Goal: Task Accomplishment & Management: Use online tool/utility

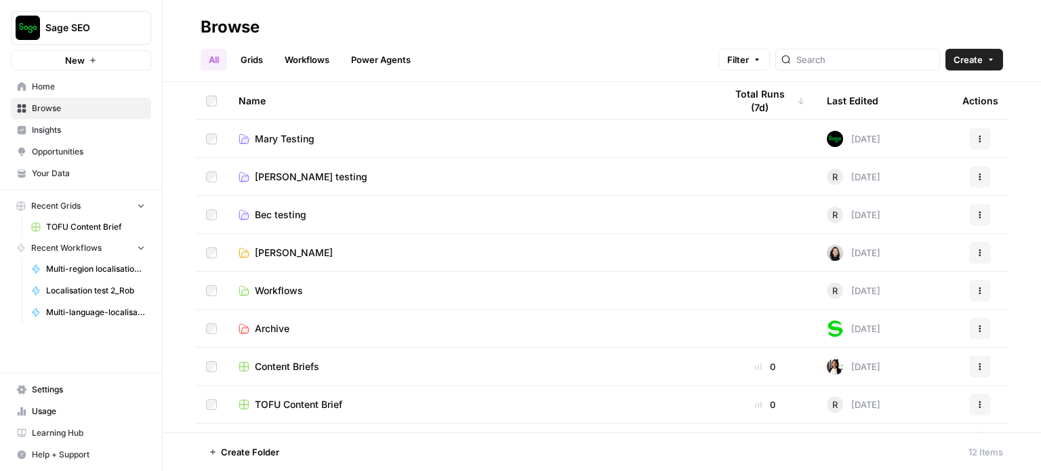
click at [287, 254] on span "[PERSON_NAME]" at bounding box center [294, 253] width 78 height 14
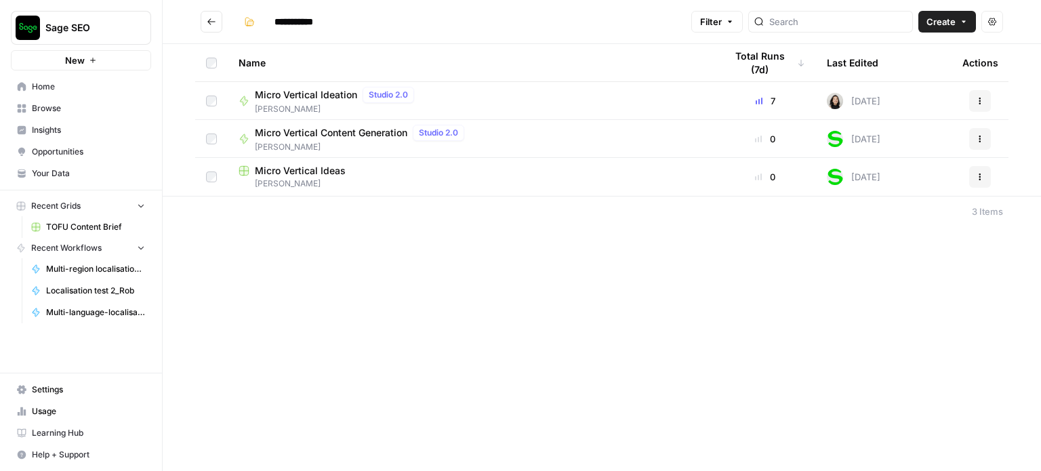
click at [304, 91] on span "Micro Vertical Ideation" at bounding box center [306, 95] width 102 height 14
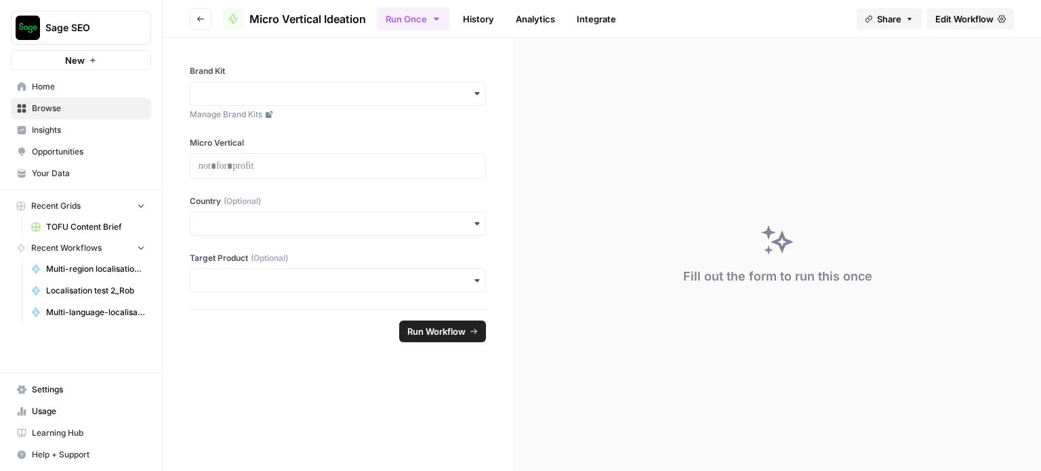
click at [951, 21] on span "Edit Workflow" at bounding box center [964, 19] width 58 height 14
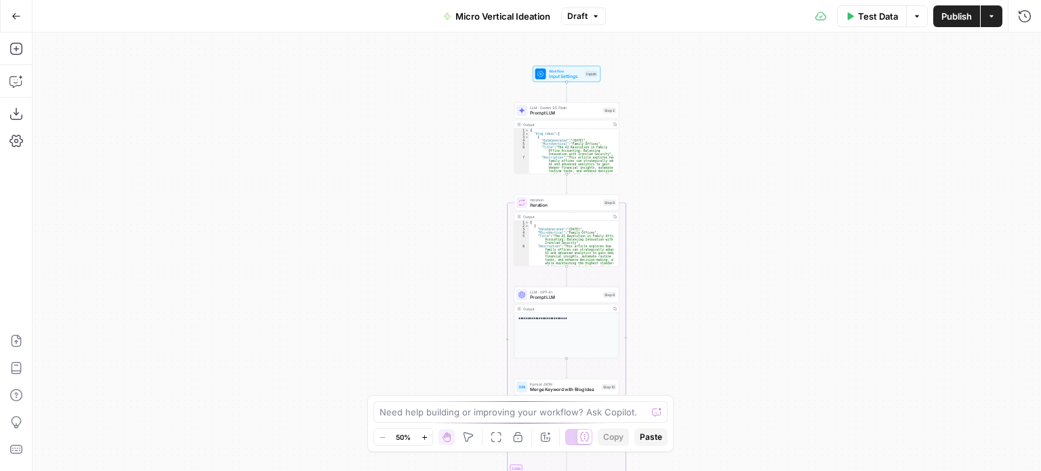
drag, startPoint x: 745, startPoint y: 128, endPoint x: 778, endPoint y: 255, distance: 130.8
click at [778, 255] on div "Workflow Input Settings Inputs LLM · Gemini 2.5 Flash Prompt LLM Step 2 Output …" at bounding box center [537, 252] width 1008 height 438
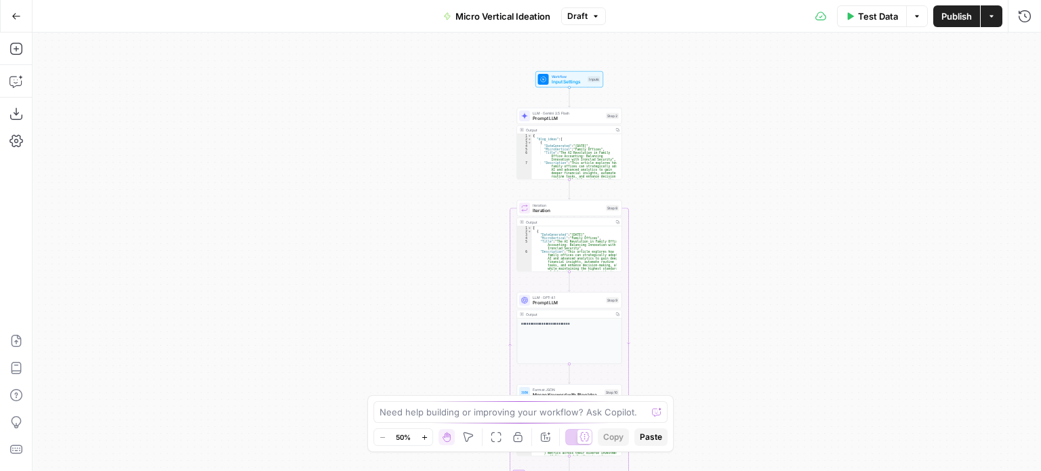
click at [697, 211] on div "Workflow Input Settings Inputs LLM · Gemini 2.5 Flash Prompt LLM Step 2 Output …" at bounding box center [537, 252] width 1008 height 438
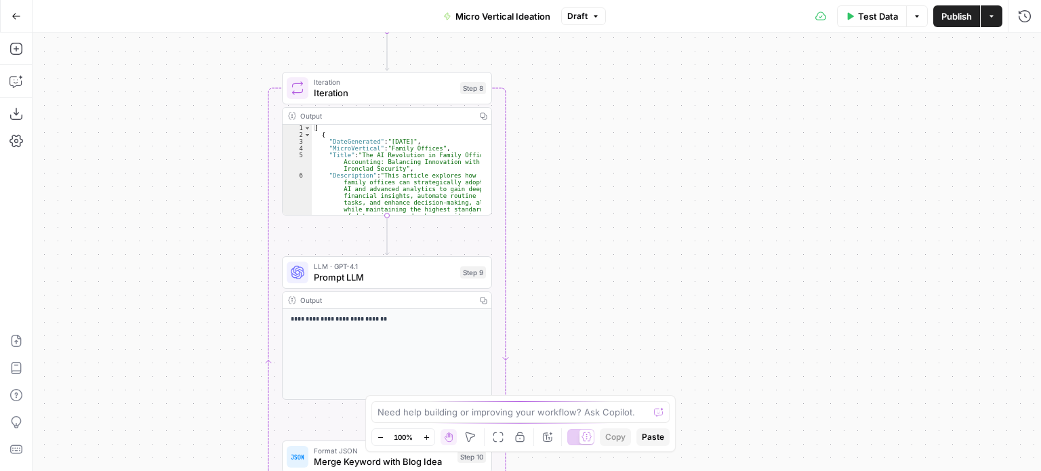
drag, startPoint x: 685, startPoint y: 266, endPoint x: 631, endPoint y: 149, distance: 128.6
click at [631, 149] on div "Workflow Input Settings Inputs LLM · Gemini 2.5 Flash Prompt LLM Step 2 Output …" at bounding box center [537, 252] width 1008 height 438
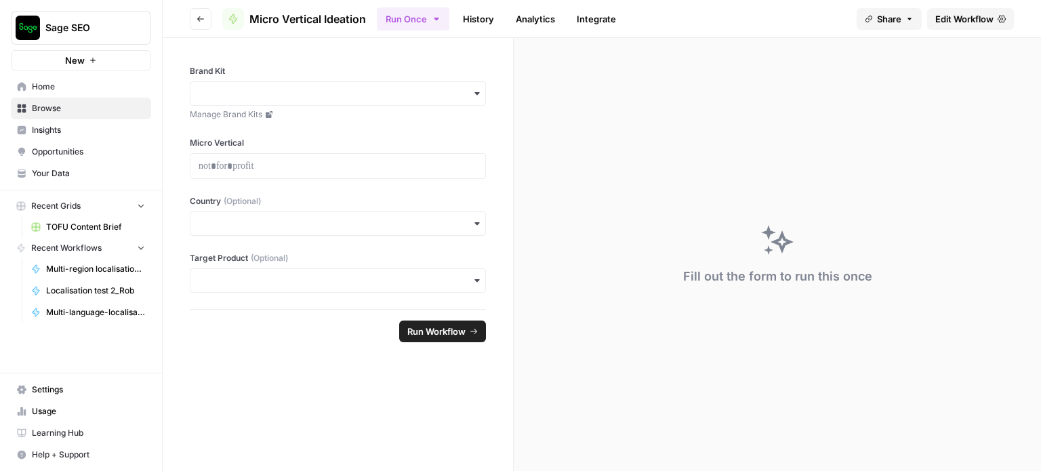
click at [98, 207] on button "Recent Grids" at bounding box center [81, 206] width 140 height 20
click at [84, 227] on span "TOFU Content Brief" at bounding box center [95, 227] width 99 height 12
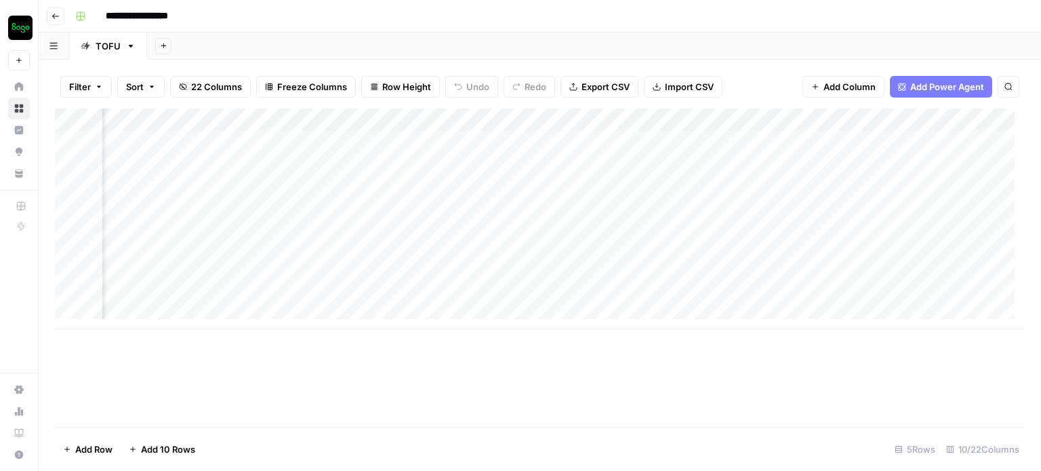
scroll to position [0, 288]
click at [59, 16] on icon "button" at bounding box center [56, 16] width 8 height 8
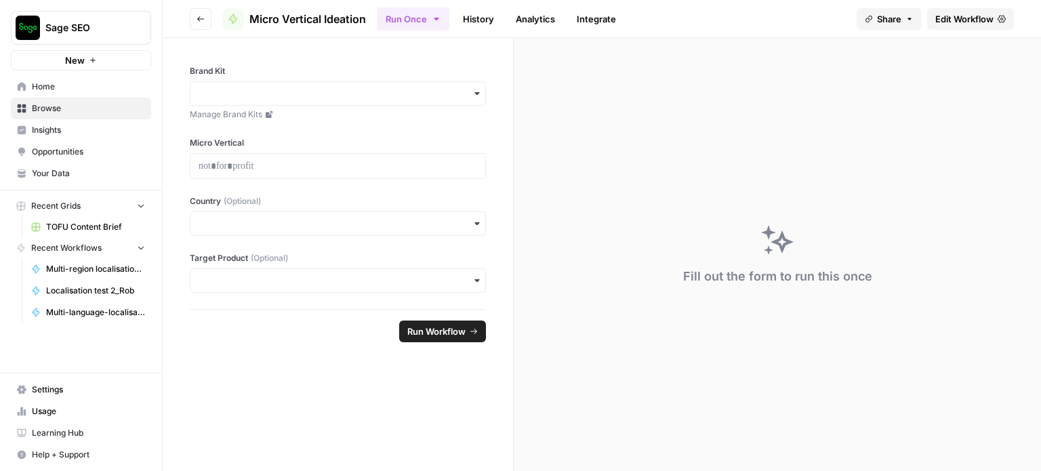
click at [58, 106] on span "Browse" at bounding box center [88, 108] width 113 height 12
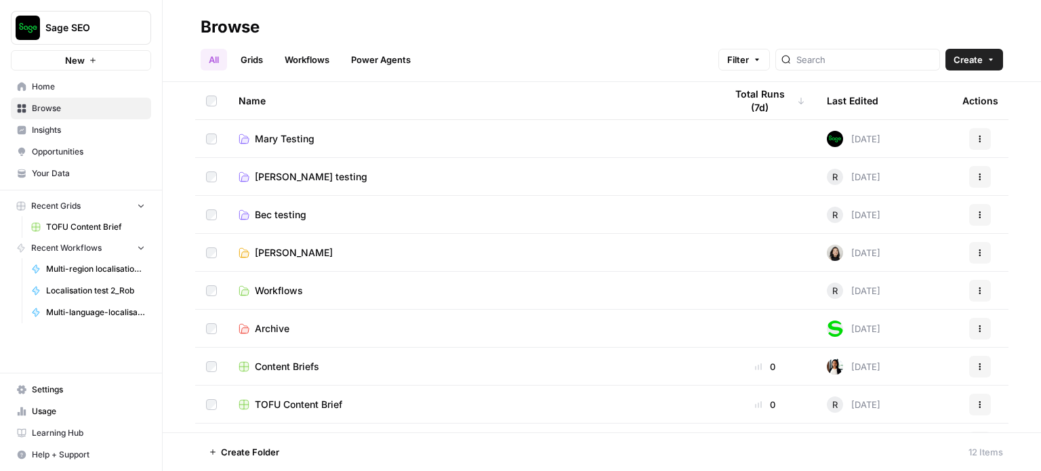
click at [251, 54] on link "Grids" at bounding box center [251, 60] width 39 height 22
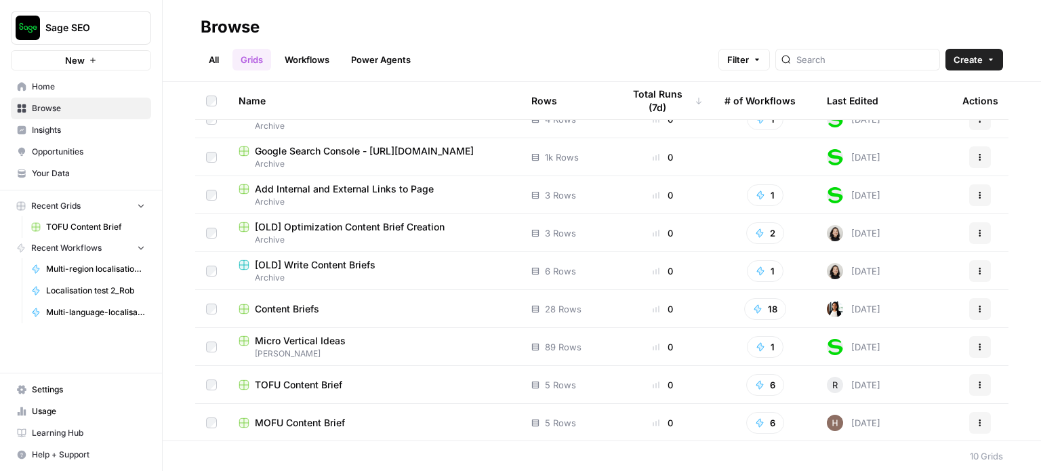
scroll to position [58, 0]
click at [310, 343] on span "Micro Vertical Ideas" at bounding box center [300, 340] width 91 height 14
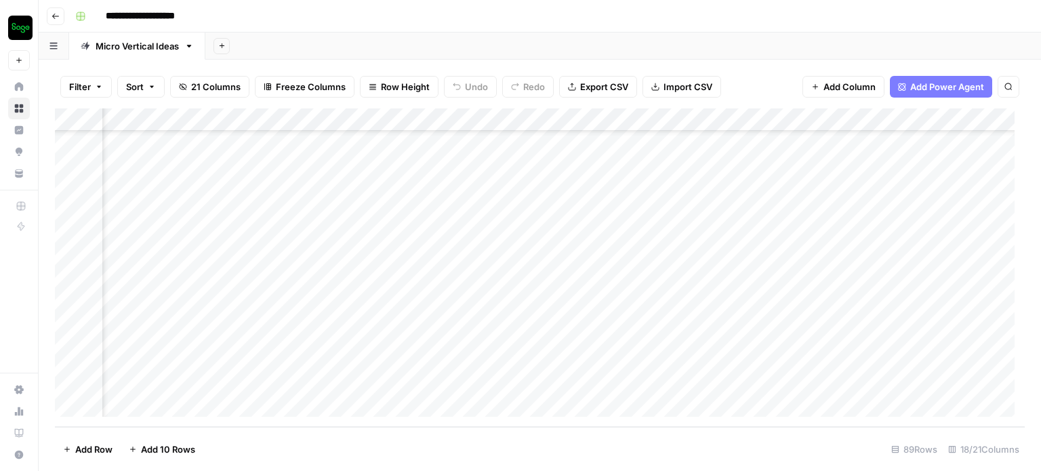
scroll to position [1786, 739]
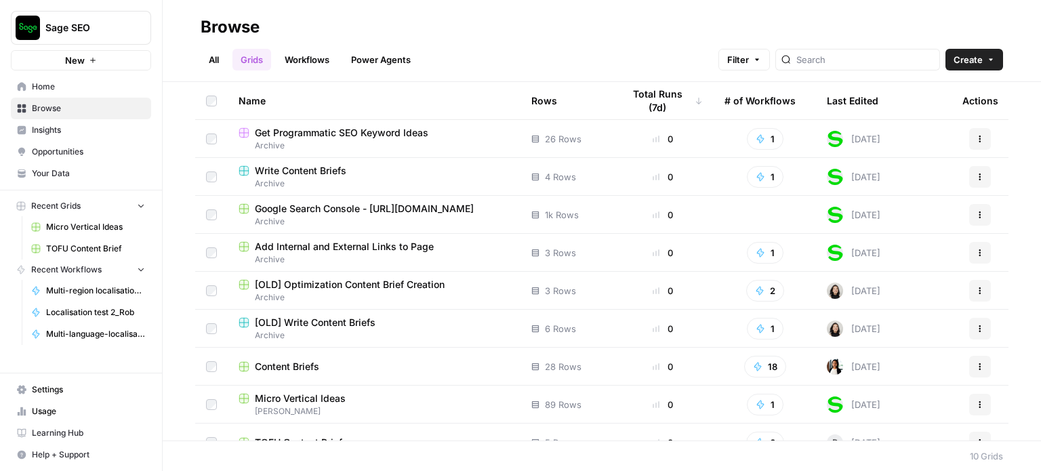
scroll to position [58, 0]
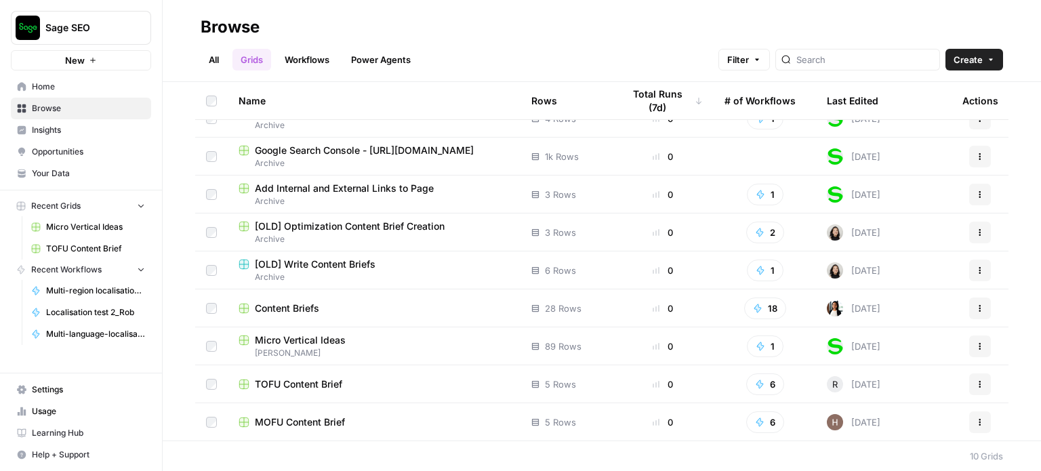
click at [94, 91] on span "Home" at bounding box center [88, 87] width 113 height 12
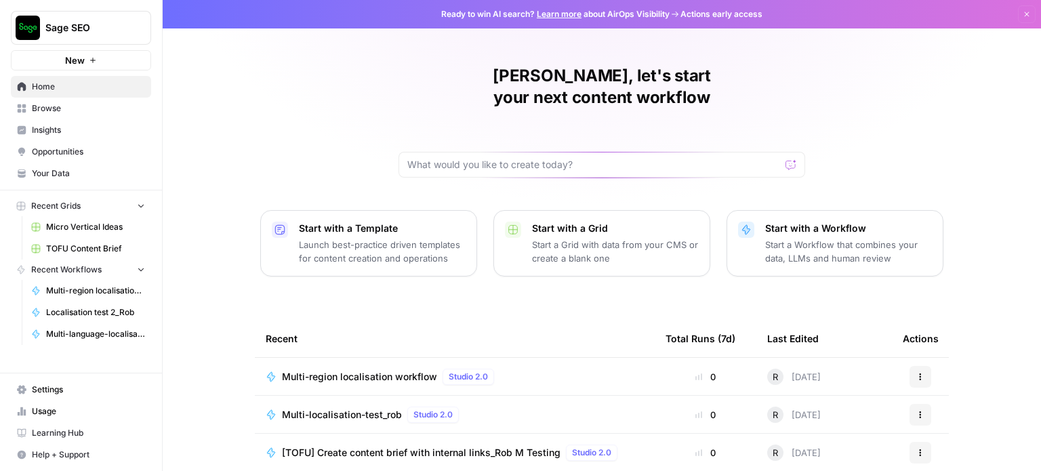
click at [75, 109] on span "Browse" at bounding box center [88, 108] width 113 height 12
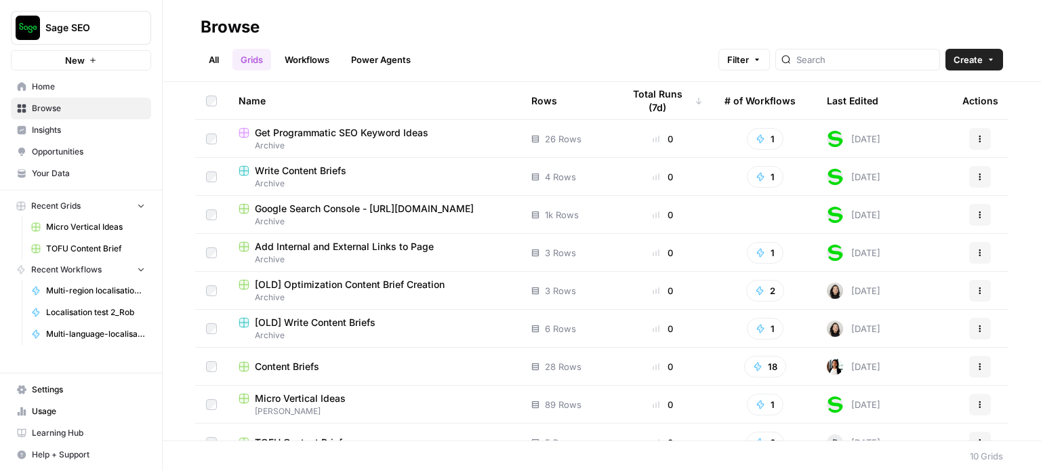
scroll to position [58, 0]
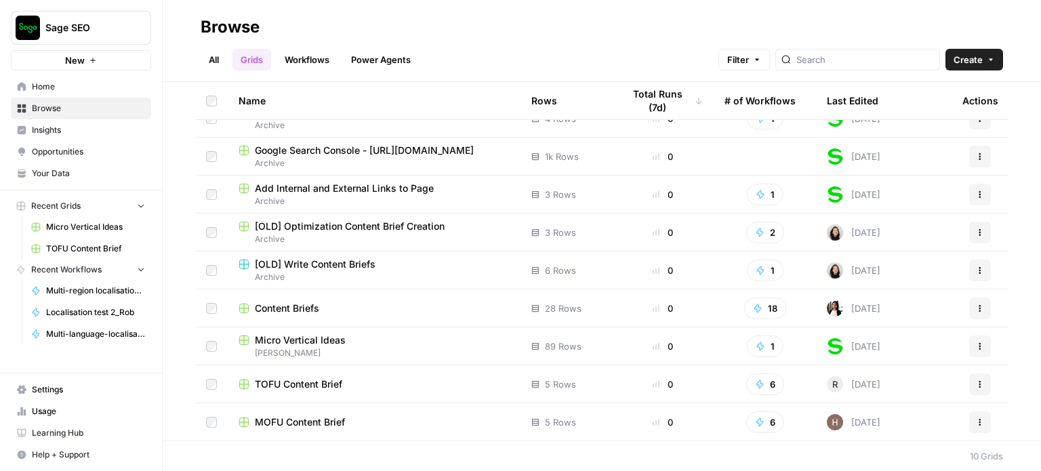
click at [302, 61] on link "Workflows" at bounding box center [306, 60] width 61 height 22
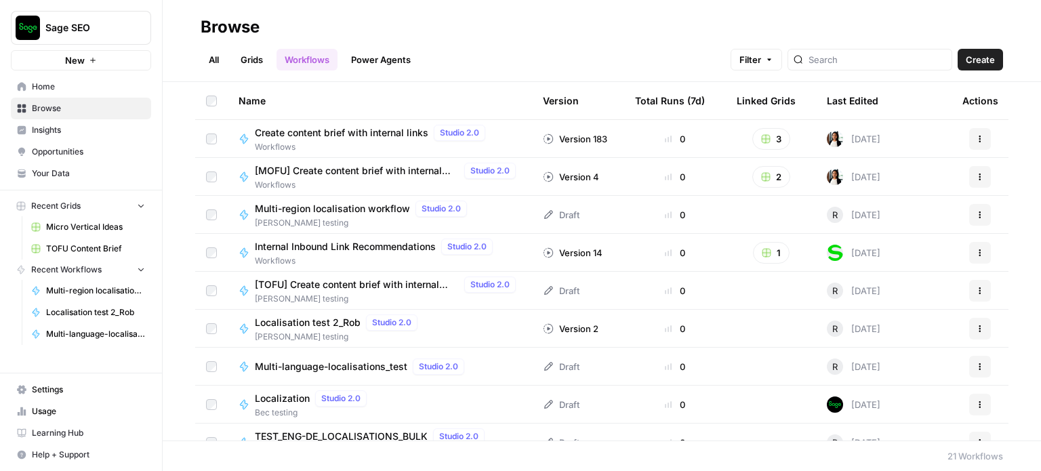
click at [222, 57] on link "All" at bounding box center [214, 60] width 26 height 22
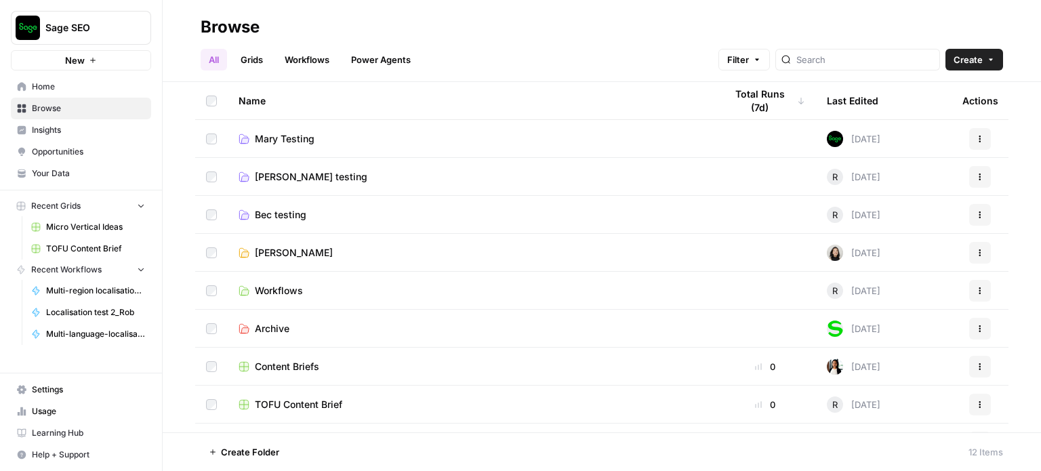
click at [299, 176] on span "[PERSON_NAME] testing" at bounding box center [311, 177] width 112 height 14
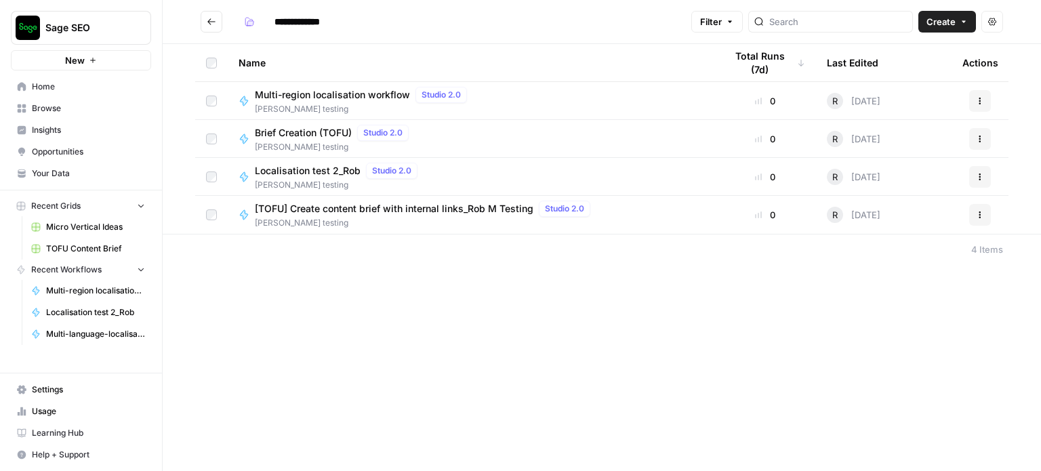
click at [306, 213] on span "[TOFU] Create content brief with internal links_Rob M Testing" at bounding box center [394, 209] width 279 height 14
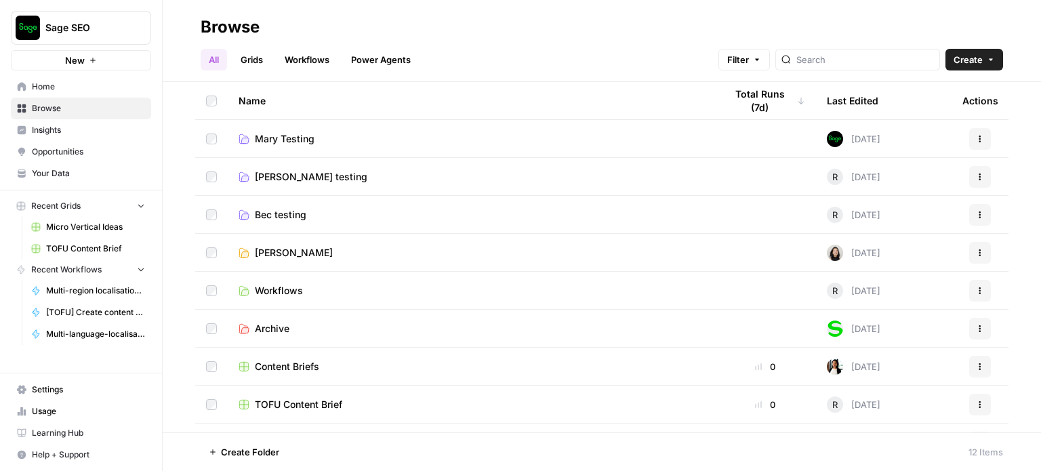
click at [271, 173] on span "[PERSON_NAME] testing" at bounding box center [311, 177] width 112 height 14
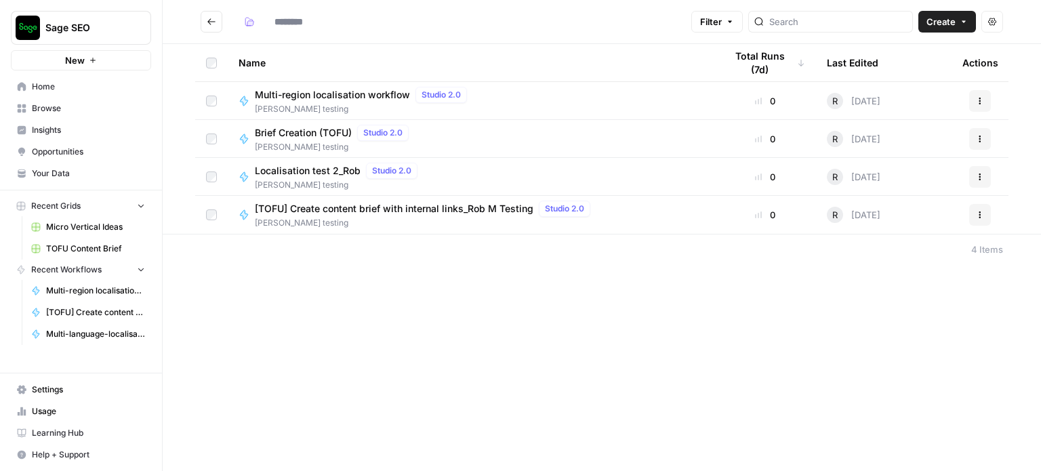
click at [329, 131] on span "Brief Creation (TOFU)" at bounding box center [303, 133] width 97 height 14
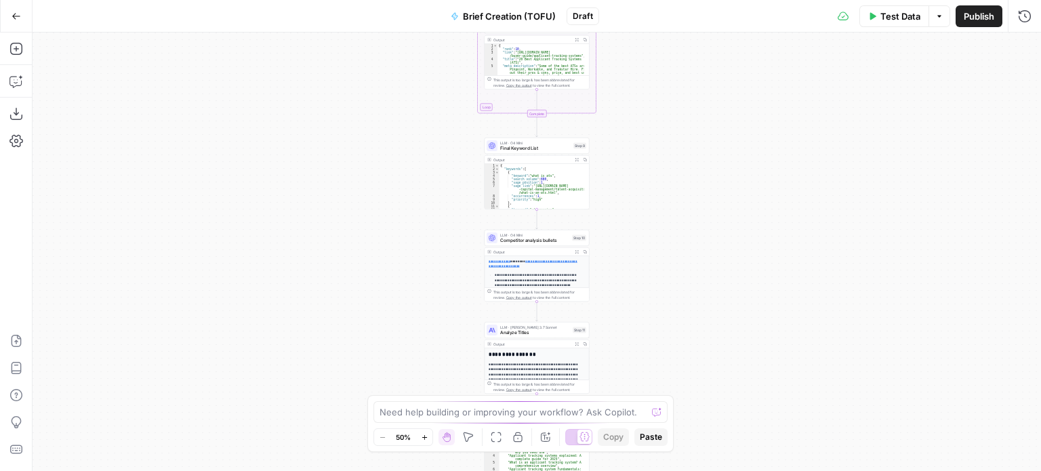
click at [420, 211] on div "Workflow Input Settings Inputs SEO Research Primary KW: Semrush Overview Step 2…" at bounding box center [537, 252] width 1008 height 438
click at [444, 243] on div "Workflow Input Settings Inputs SEO Research Primary KW: Semrush Overview Step 2…" at bounding box center [537, 252] width 1008 height 438
click at [422, 262] on div "Workflow Input Settings Inputs SEO Research Primary KW: Semrush Overview Step 2…" at bounding box center [537, 252] width 1008 height 438
click at [420, 253] on div "Workflow Input Settings Inputs SEO Research Primary KW: Semrush Overview Step 2…" at bounding box center [537, 252] width 1008 height 438
click at [420, 155] on div "Workflow Input Settings Inputs SEO Research Primary KW: Semrush Overview Step 2…" at bounding box center [537, 252] width 1008 height 438
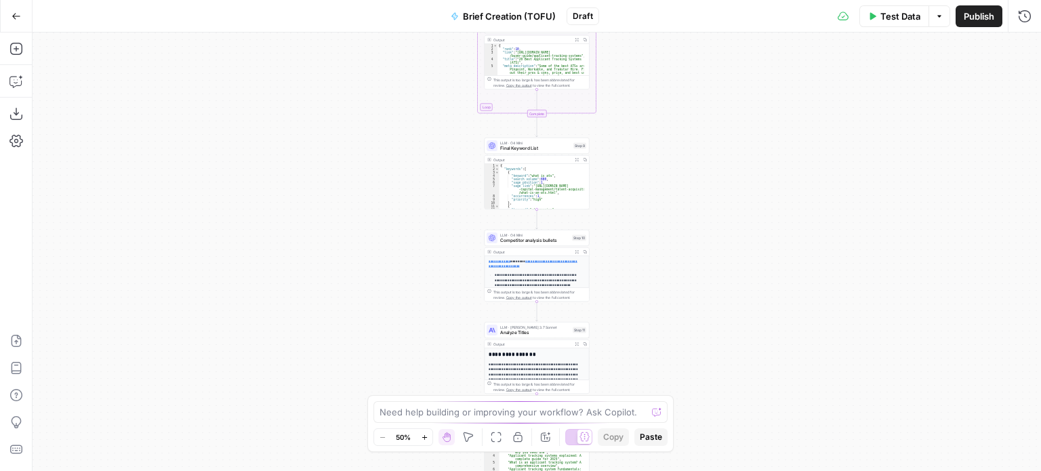
click at [420, 155] on div "Workflow Input Settings Inputs SEO Research Primary KW: Semrush Overview Step 2…" at bounding box center [537, 252] width 1008 height 438
click at [739, 253] on div "Workflow Input Settings Inputs SEO Research Primary KW: Semrush Overview Step 2…" at bounding box center [537, 252] width 1008 height 438
click at [691, 215] on div "Workflow Input Settings Inputs SEO Research Primary KW: Semrush Overview Step 2…" at bounding box center [537, 252] width 1008 height 438
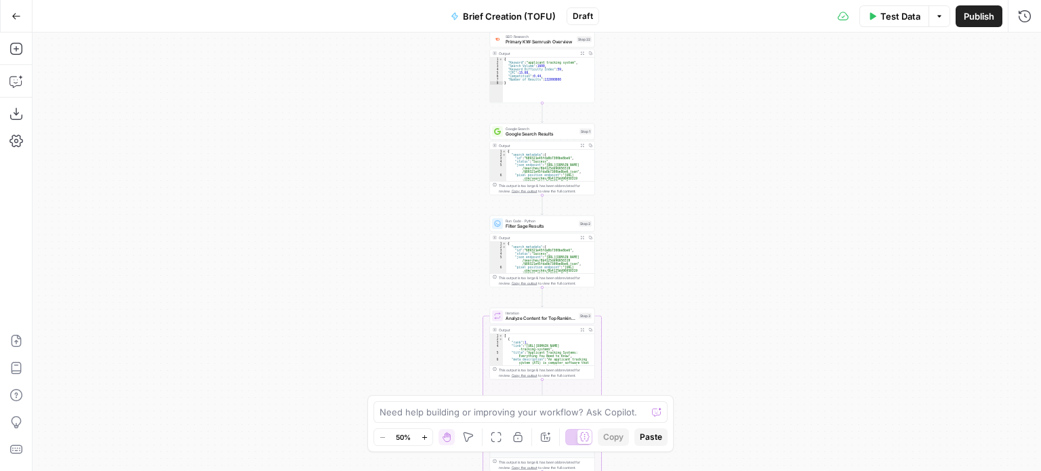
drag, startPoint x: 691, startPoint y: 215, endPoint x: 678, endPoint y: 377, distance: 163.2
click at [678, 377] on div "Workflow Input Settings Inputs SEO Research Primary KW: Semrush Overview Step 2…" at bounding box center [537, 252] width 1008 height 438
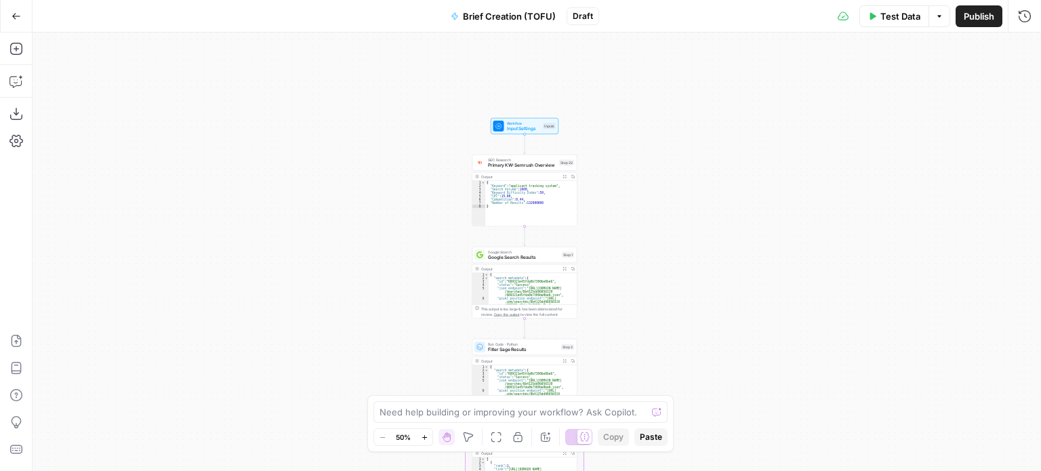
drag, startPoint x: 664, startPoint y: 214, endPoint x: 647, endPoint y: 337, distance: 124.6
click at [647, 337] on div "Workflow Input Settings Inputs SEO Research Primary KW: Semrush Overview Step 2…" at bounding box center [537, 252] width 1008 height 438
click at [14, 14] on icon "button" at bounding box center [16, 16] width 9 height 9
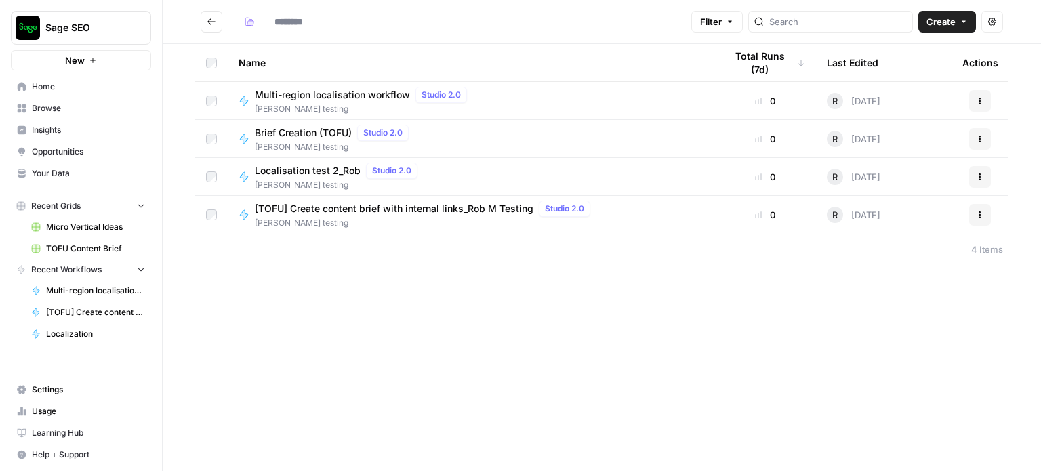
type input "**********"
click at [198, 20] on header "**********" at bounding box center [602, 22] width 878 height 44
click at [216, 18] on button "Go back" at bounding box center [212, 22] width 22 height 22
